Goal: Information Seeking & Learning: Learn about a topic

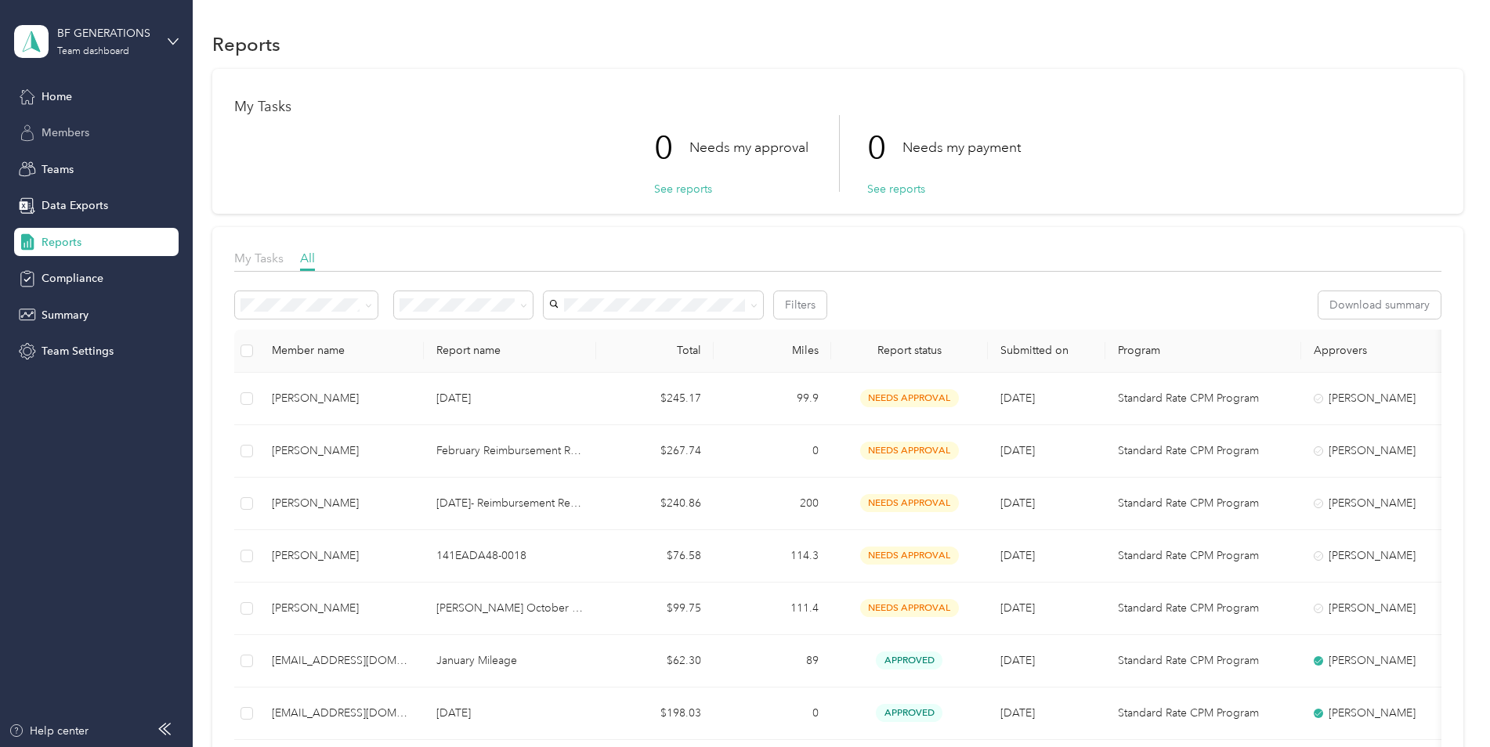
click at [91, 121] on div "Members" at bounding box center [96, 133] width 165 height 28
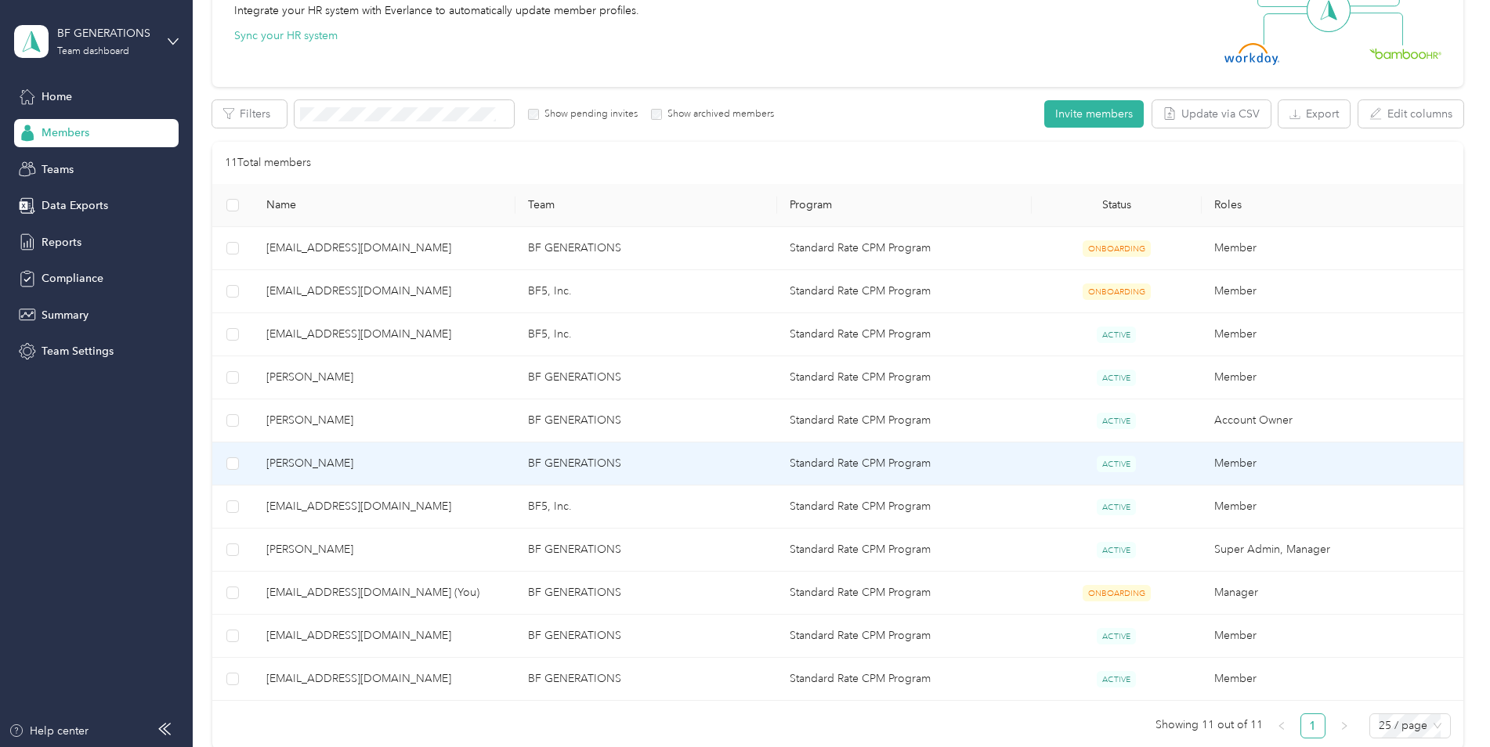
scroll to position [235, 0]
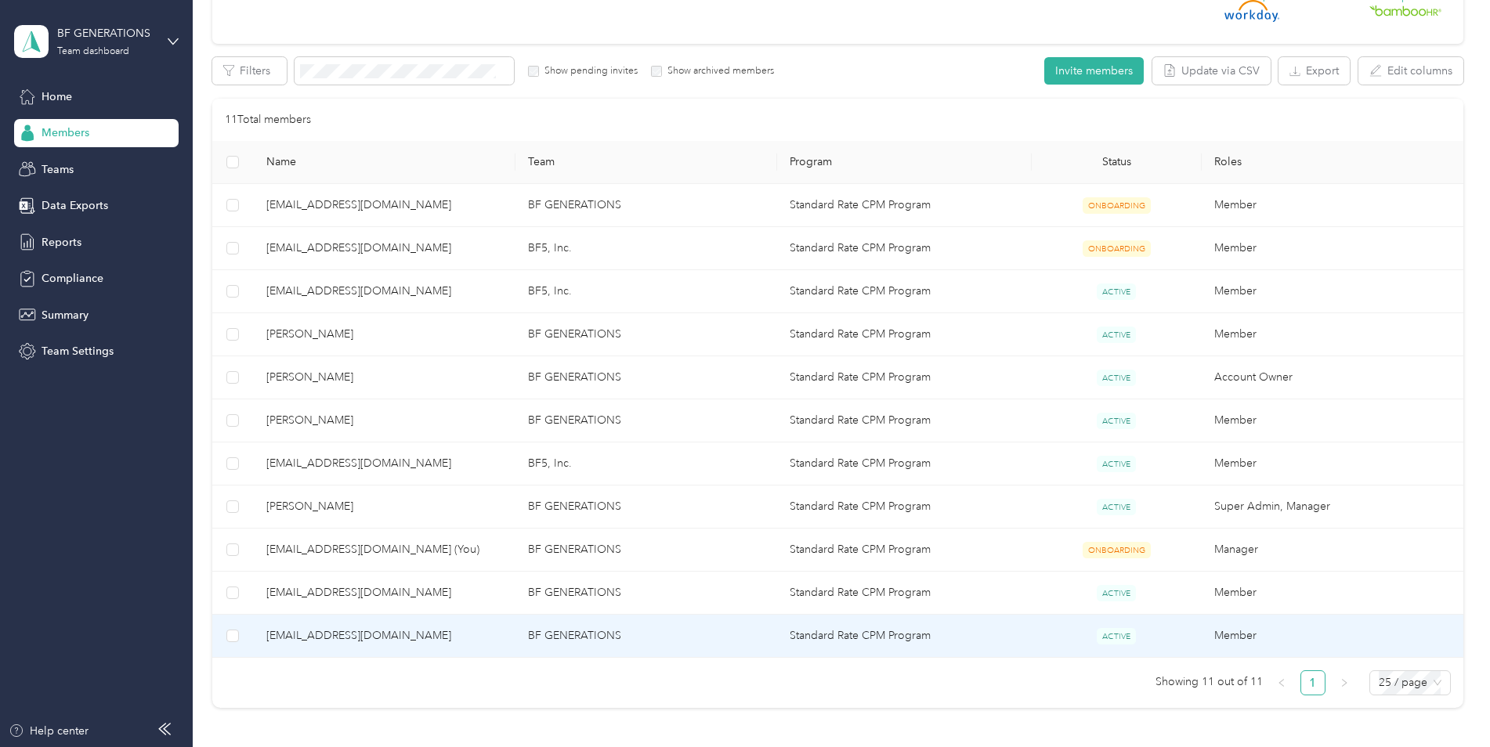
click at [761, 622] on td "BF GENERATIONS" at bounding box center [646, 636] width 262 height 43
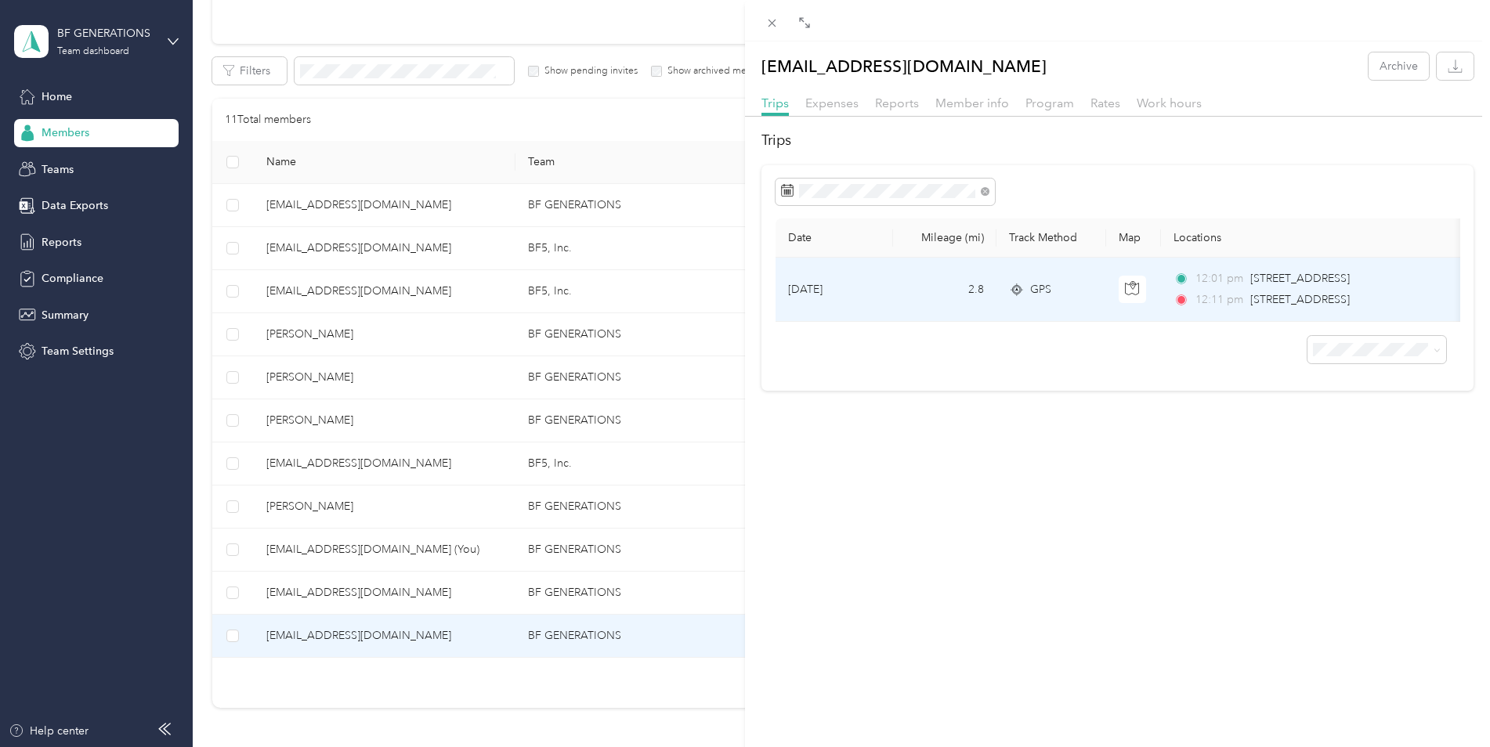
click at [941, 288] on td "2.8" at bounding box center [944, 290] width 103 height 64
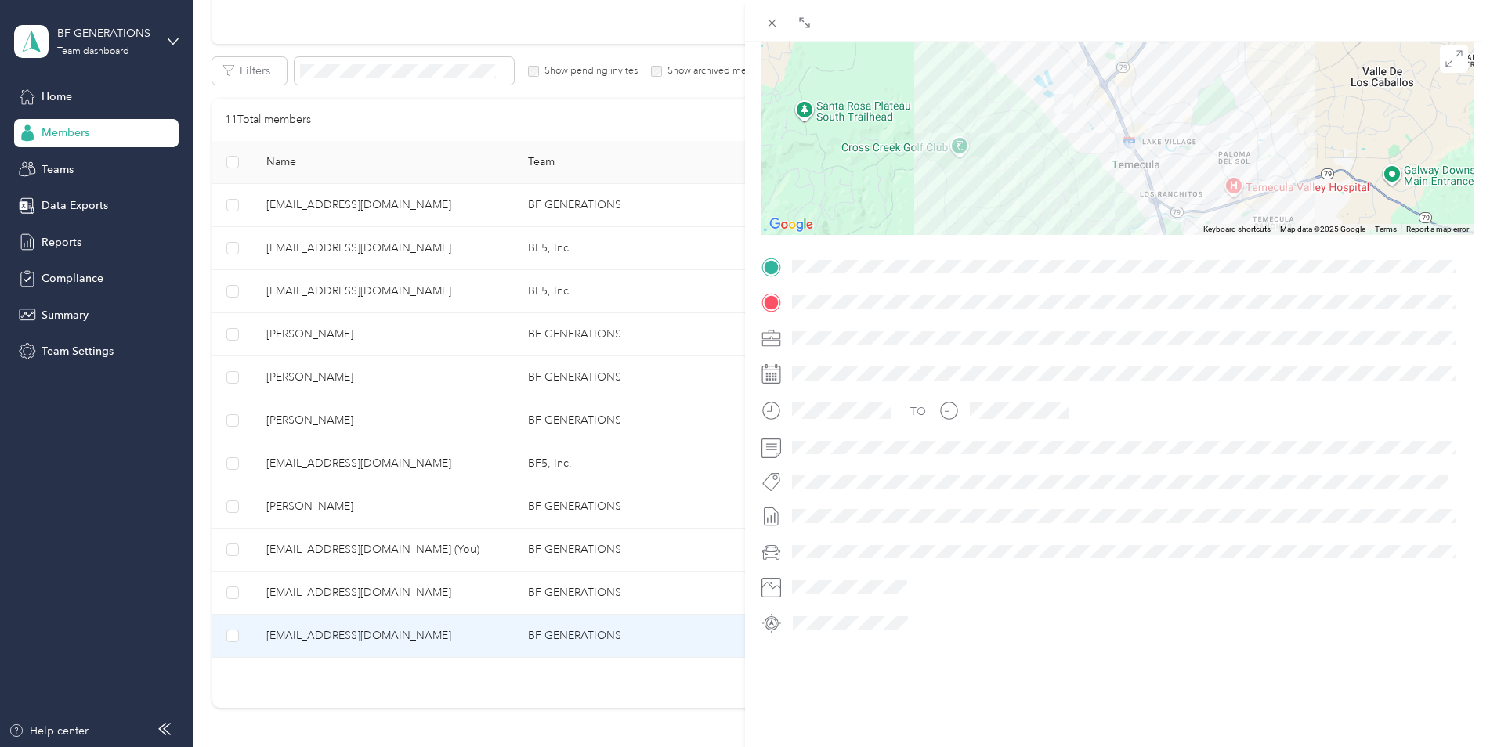
scroll to position [157, 0]
